Goal: Information Seeking & Learning: Learn about a topic

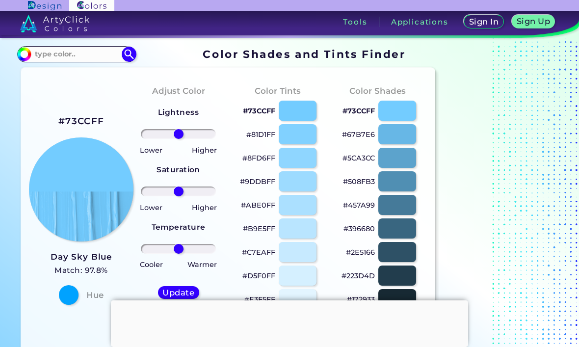
click at [23, 56] on input "#73ccff" at bounding box center [23, 53] width 12 height 12
type input "#82ccff"
